Goal: Check status: Check status

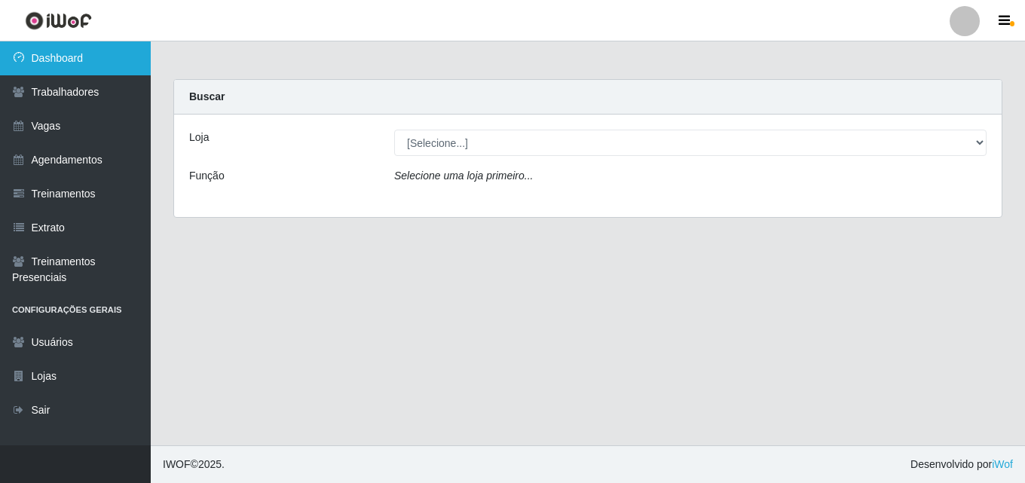
click at [67, 57] on link "Dashboard" at bounding box center [75, 58] width 151 height 34
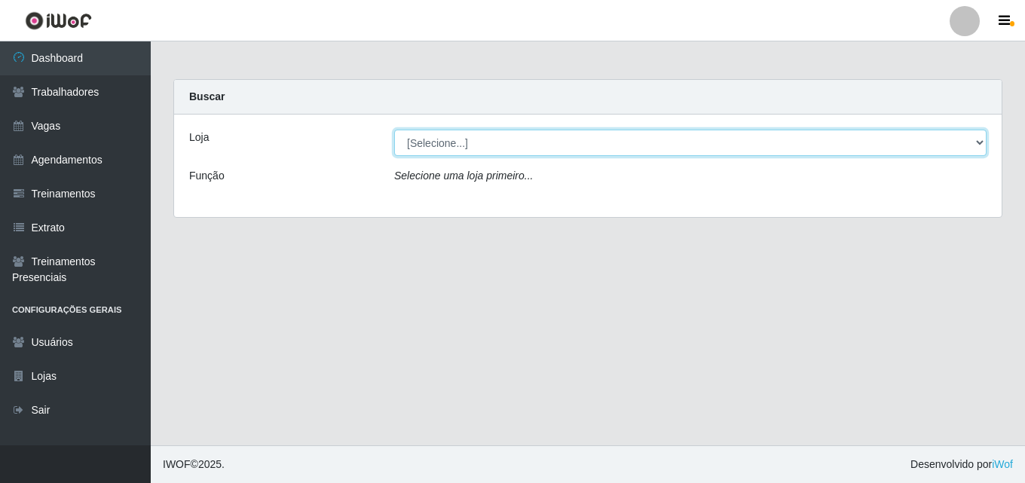
drag, startPoint x: 429, startPoint y: 144, endPoint x: 432, endPoint y: 155, distance: 11.0
click at [430, 145] on select "[Selecione...] Chinatown Sushimi - [GEOGRAPHIC_DATA]" at bounding box center [690, 143] width 592 height 26
select select "357"
click at [394, 130] on select "[Selecione...] Chinatown Sushimi - [GEOGRAPHIC_DATA]" at bounding box center [690, 143] width 592 height 26
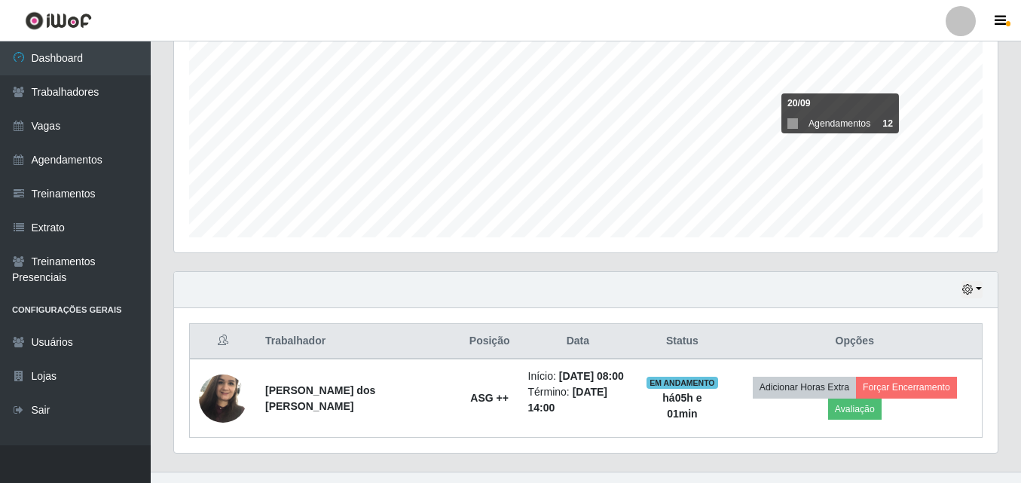
scroll to position [317, 0]
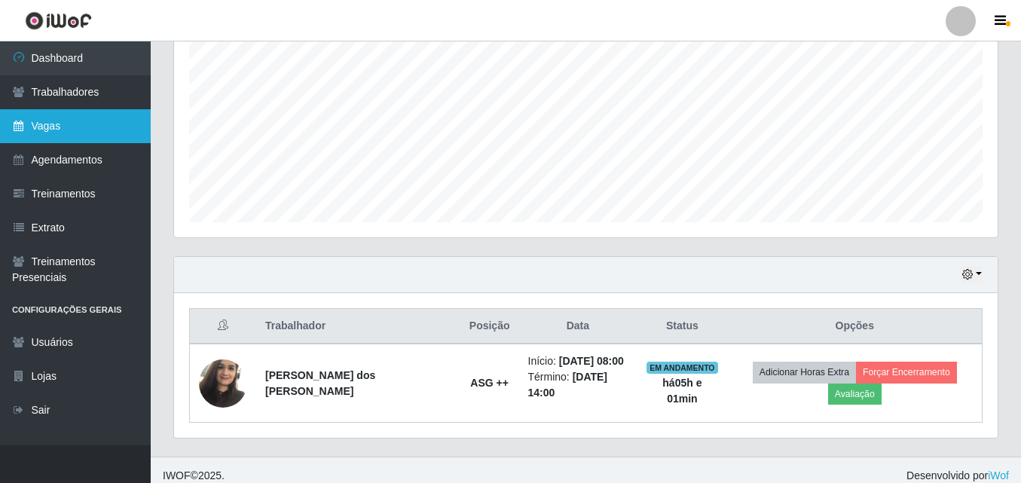
click at [71, 118] on link "Vagas" at bounding box center [75, 126] width 151 height 34
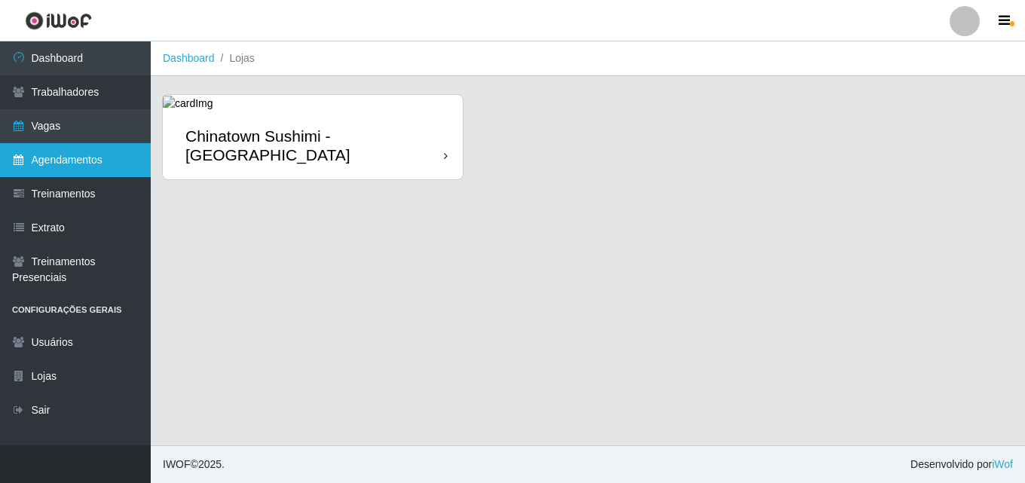
click at [55, 163] on link "Agendamentos" at bounding box center [75, 160] width 151 height 34
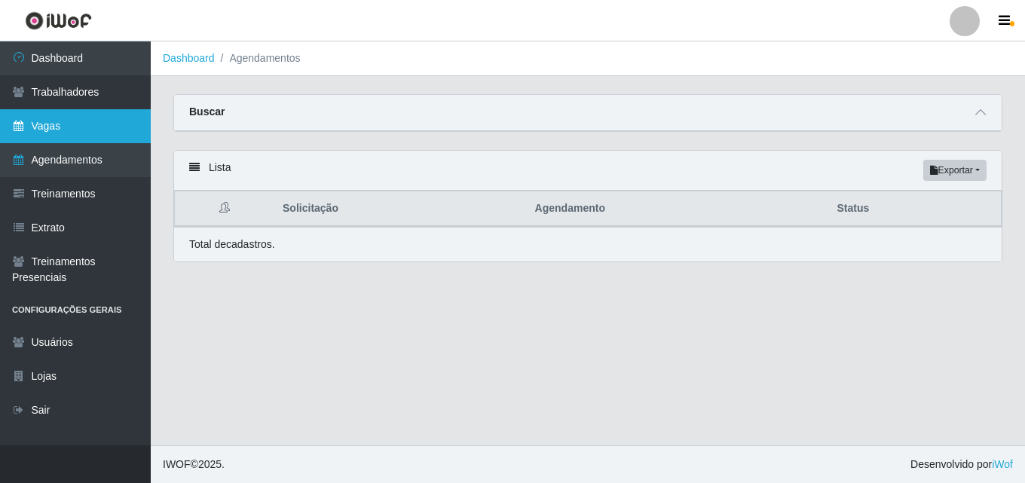
click at [57, 128] on link "Vagas" at bounding box center [75, 126] width 151 height 34
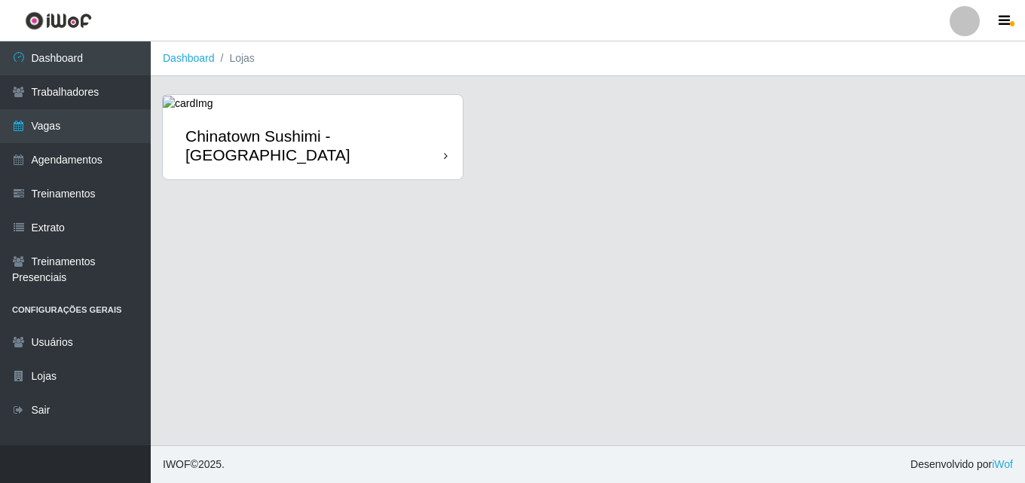
click at [442, 155] on div "Chinatown Sushimi - [GEOGRAPHIC_DATA]" at bounding box center [314, 146] width 259 height 38
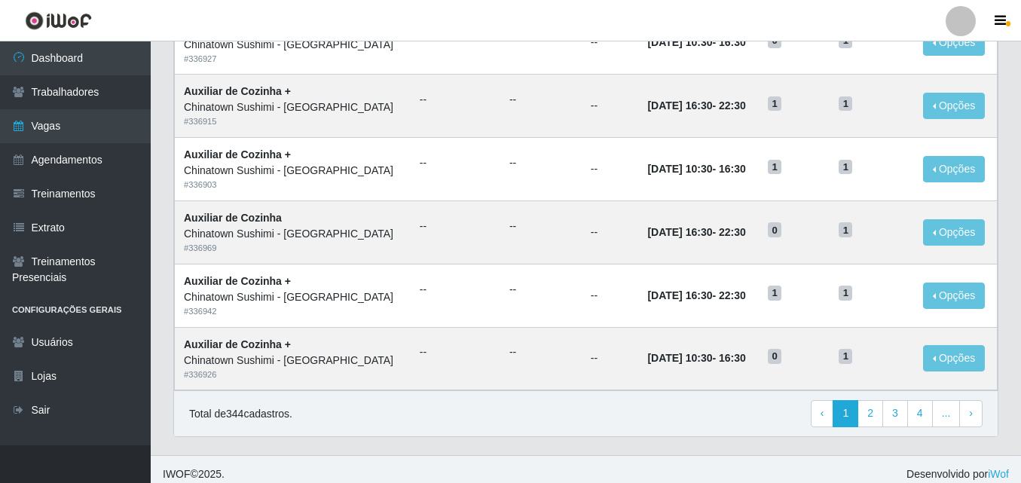
scroll to position [795, 0]
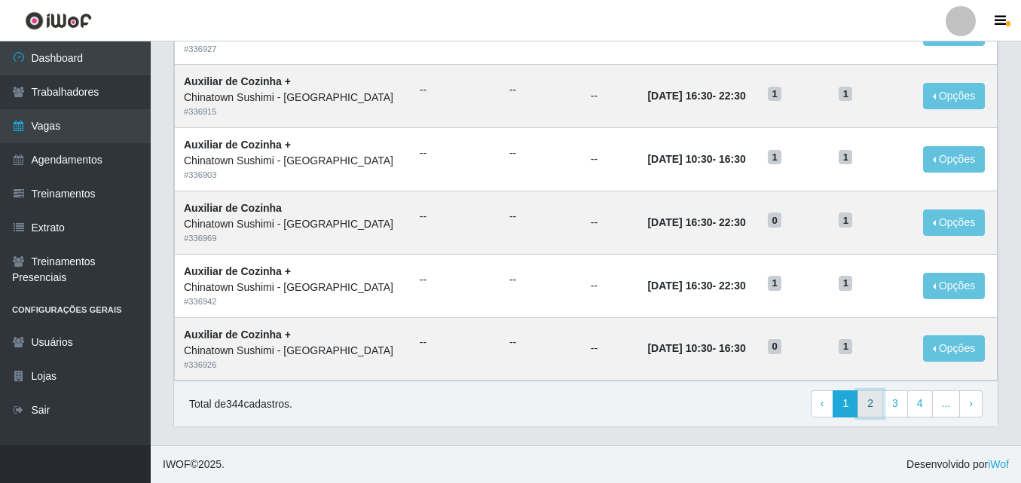
click at [868, 406] on link "2" at bounding box center [871, 403] width 26 height 27
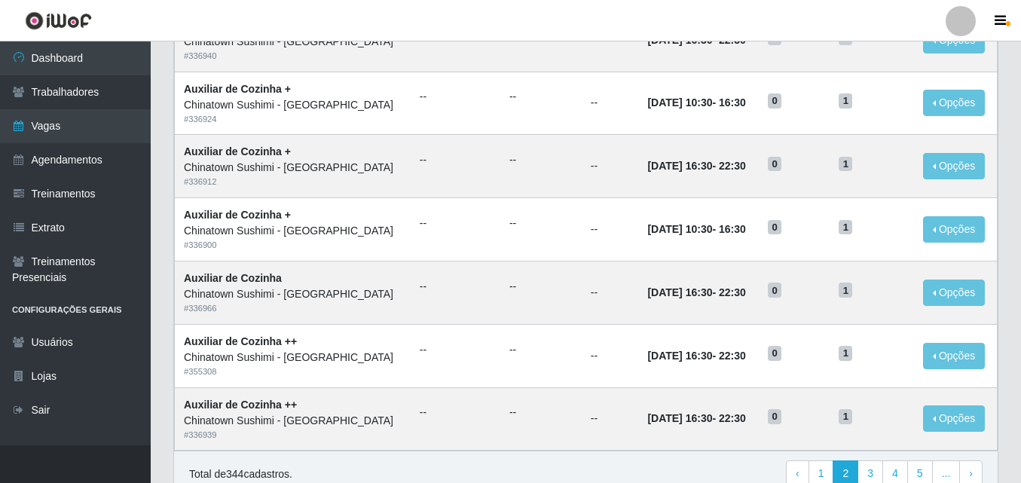
scroll to position [795, 0]
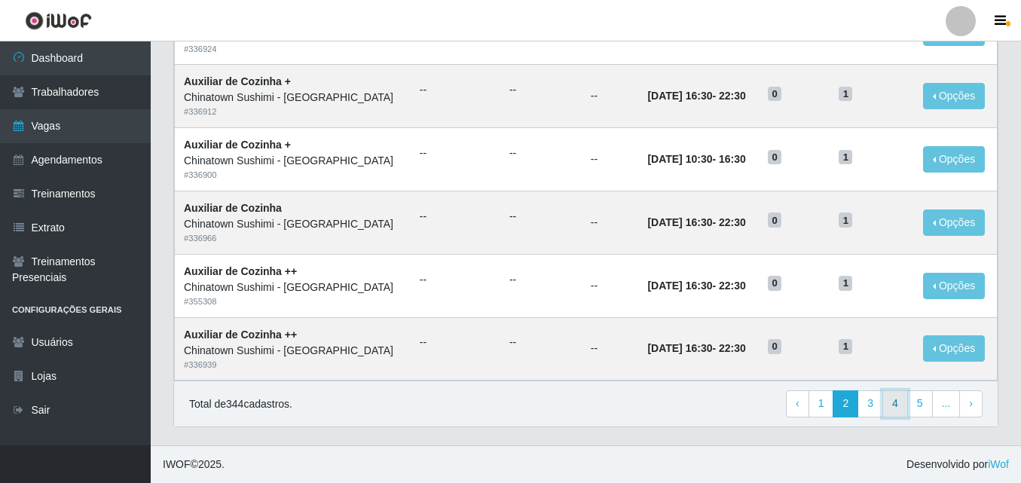
click at [898, 404] on link "4" at bounding box center [896, 403] width 26 height 27
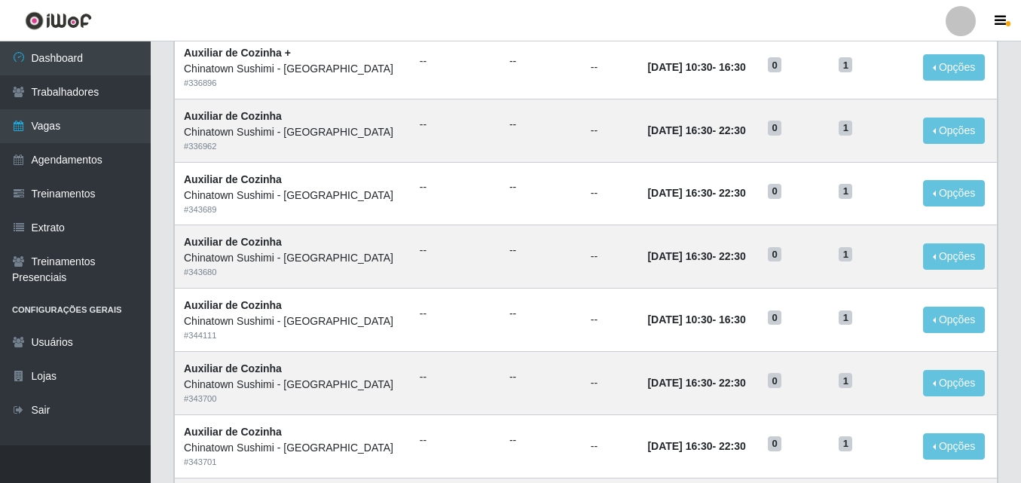
scroll to position [795, 0]
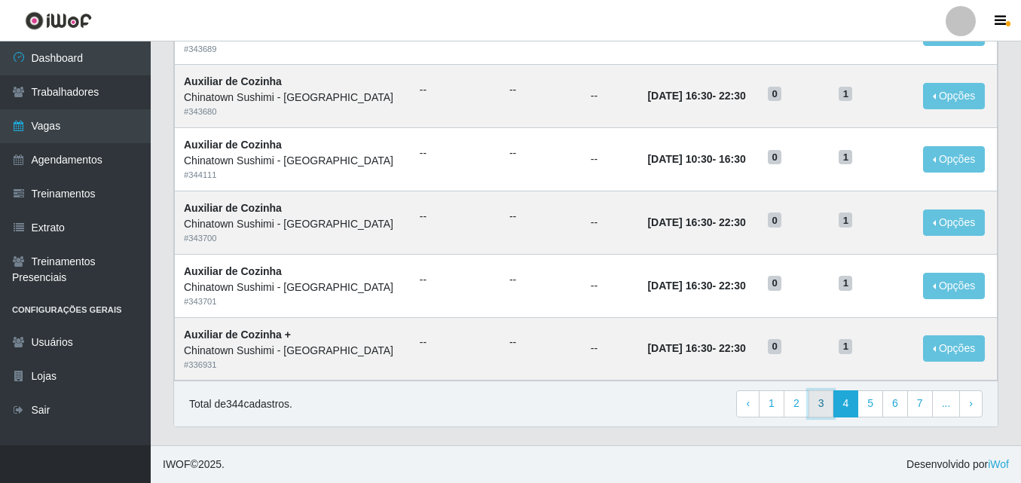
click at [816, 406] on link "3" at bounding box center [822, 403] width 26 height 27
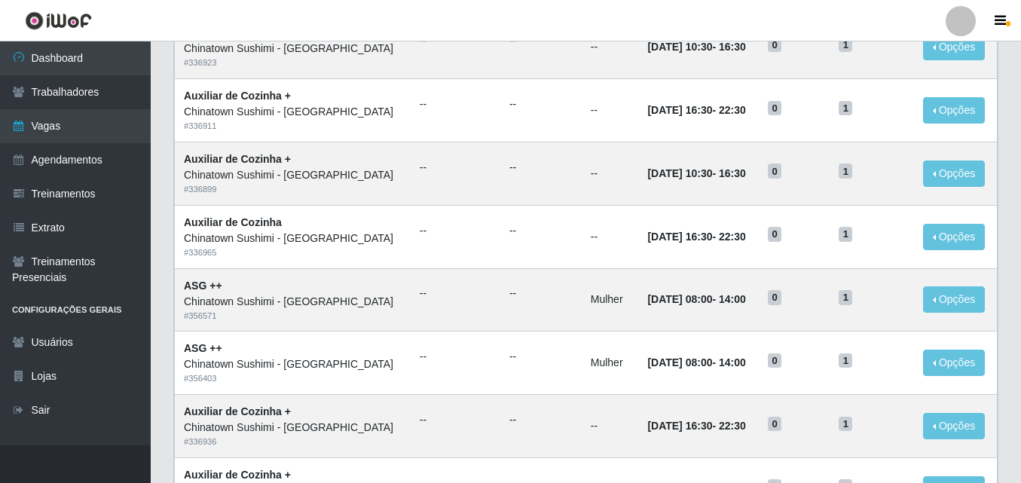
scroll to position [241, 0]
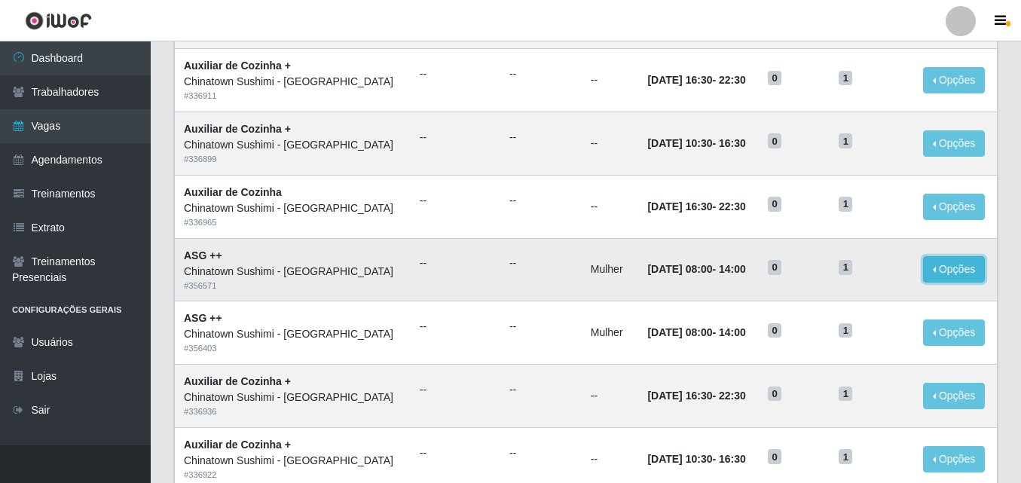
click at [941, 271] on button "Opções" at bounding box center [954, 269] width 62 height 26
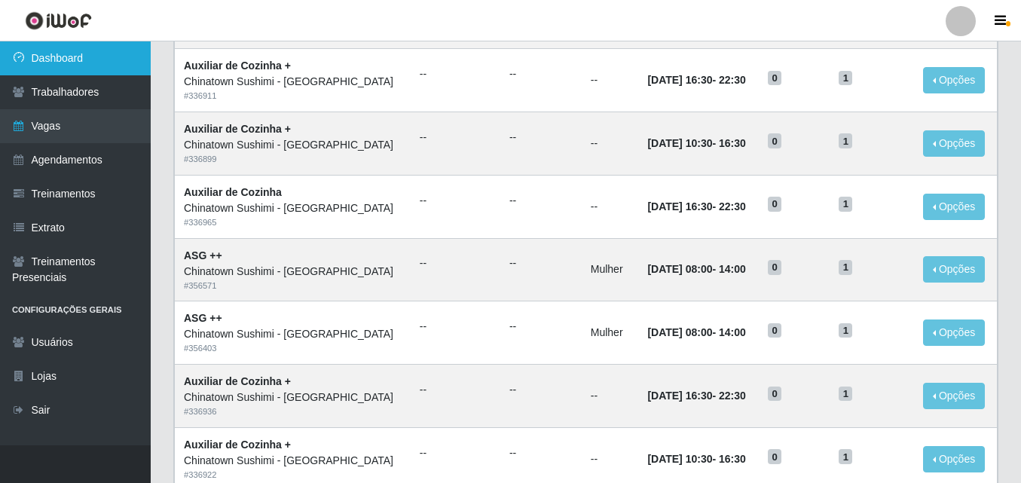
click at [81, 50] on link "Dashboard" at bounding box center [75, 58] width 151 height 34
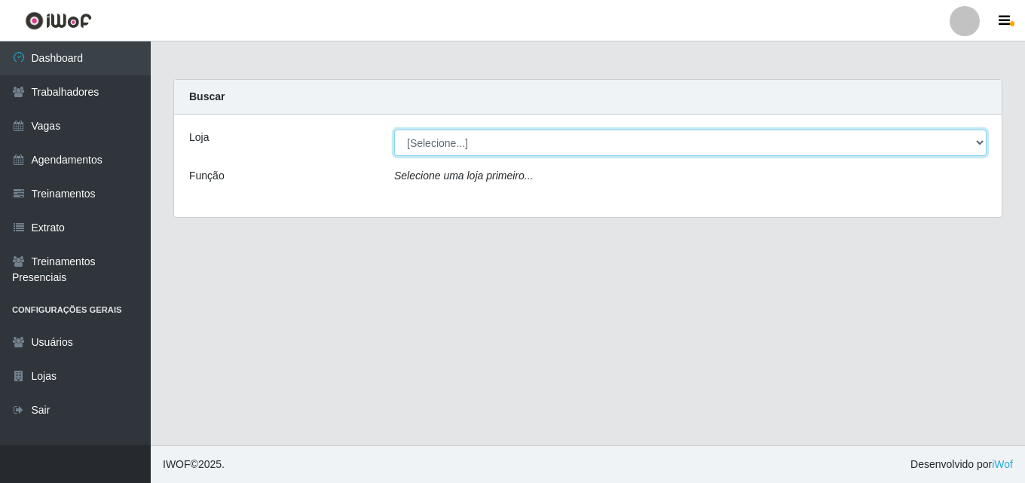
click at [463, 142] on select "[Selecione...] Chinatown Sushimi - [GEOGRAPHIC_DATA]" at bounding box center [690, 143] width 592 height 26
select select "357"
click at [394, 130] on select "[Selecione...] Chinatown Sushimi - [GEOGRAPHIC_DATA]" at bounding box center [690, 143] width 592 height 26
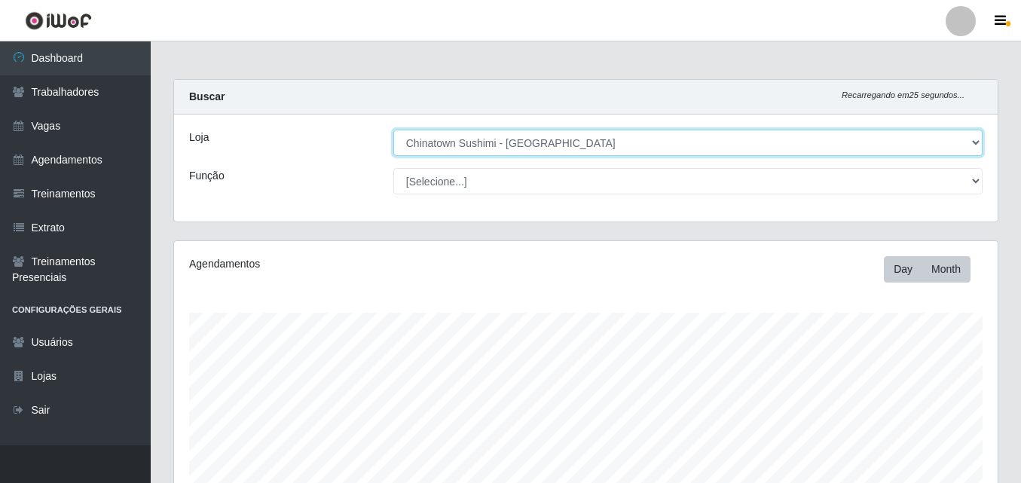
scroll to position [302, 0]
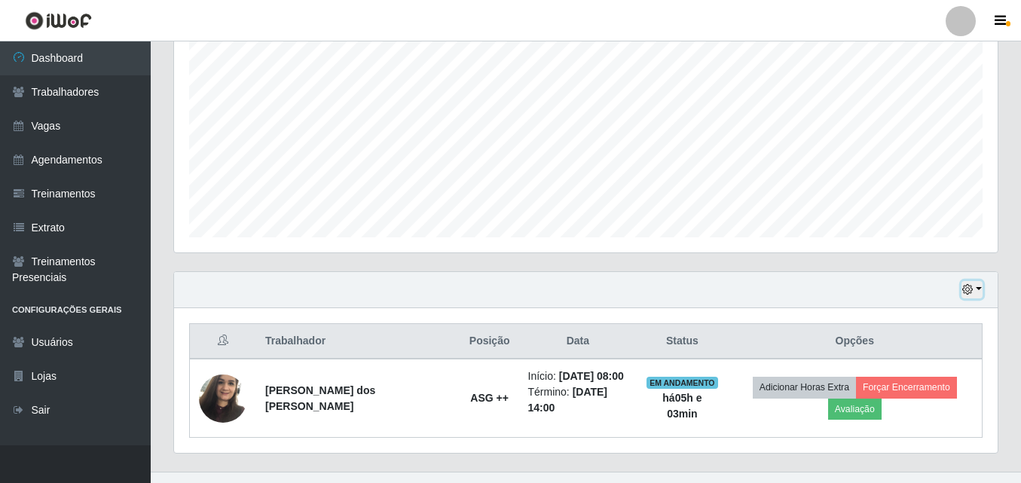
click at [974, 289] on button "button" at bounding box center [972, 289] width 21 height 17
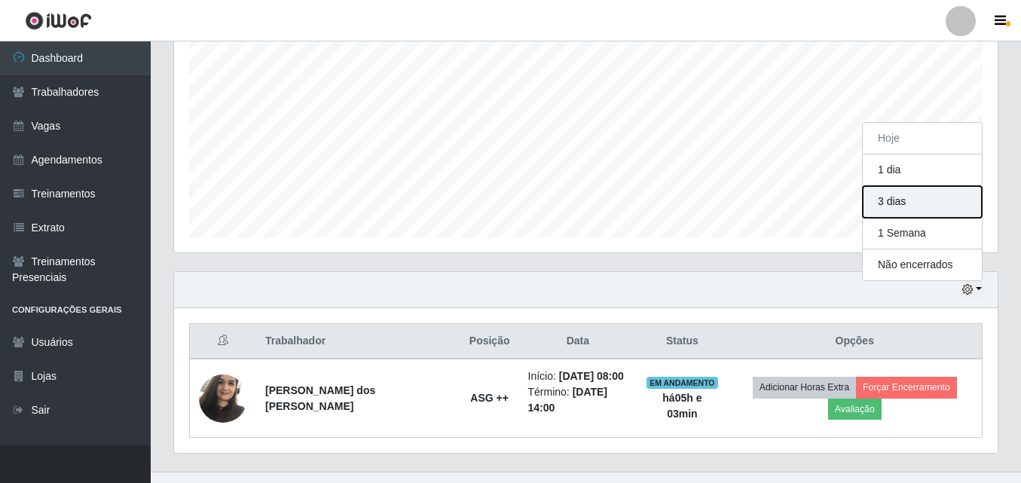
click at [872, 197] on button "3 dias" at bounding box center [922, 202] width 119 height 32
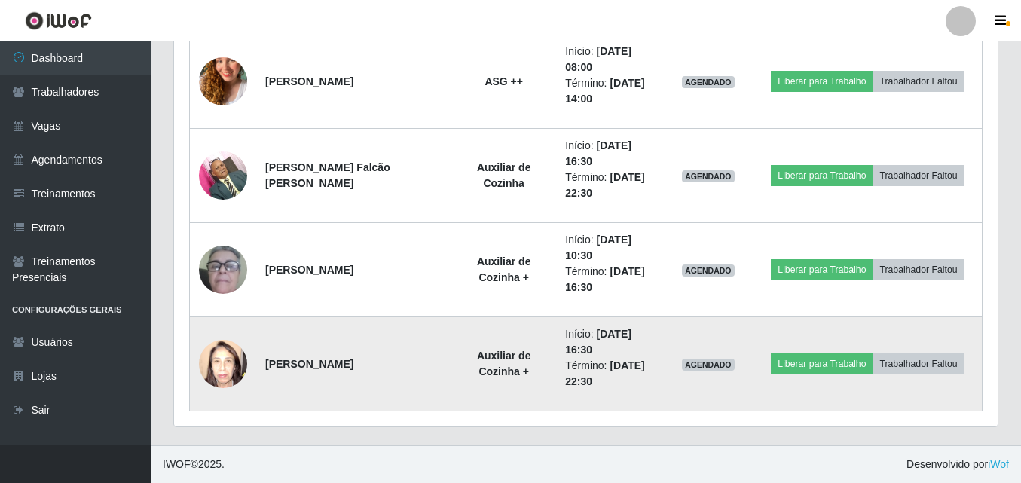
scroll to position [494, 0]
